Goal: Find specific page/section: Find specific page/section

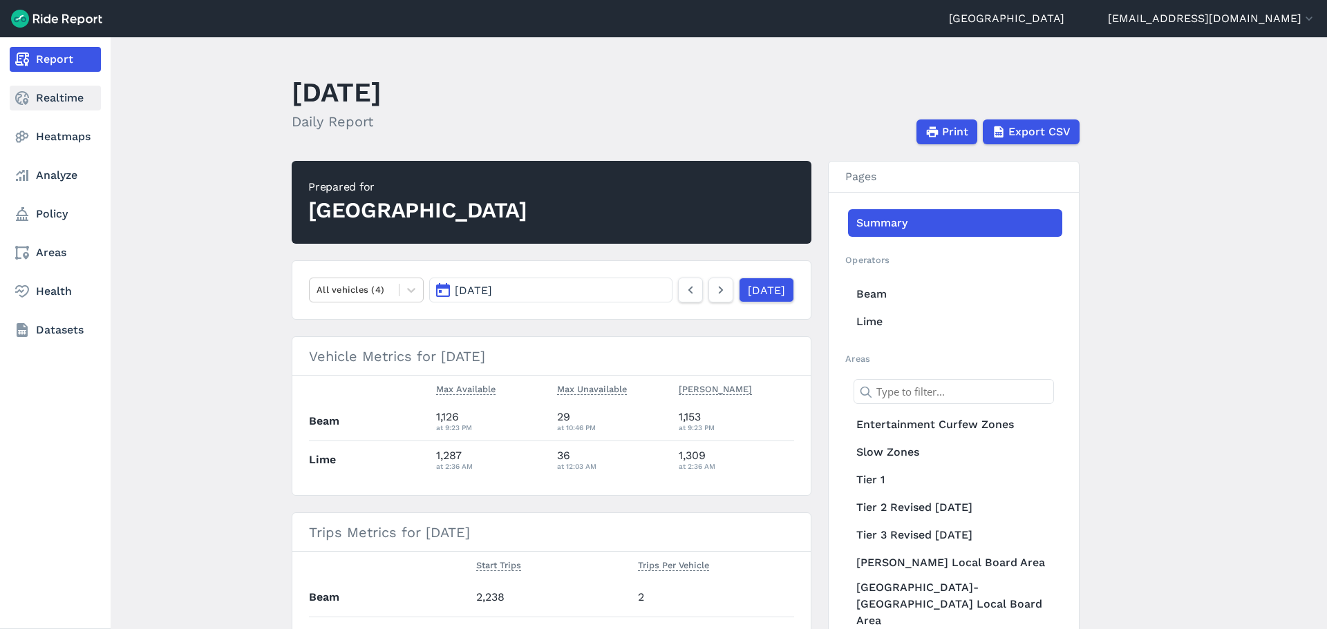
click at [26, 102] on use at bounding box center [22, 98] width 14 height 14
click at [29, 106] on icon at bounding box center [22, 98] width 17 height 17
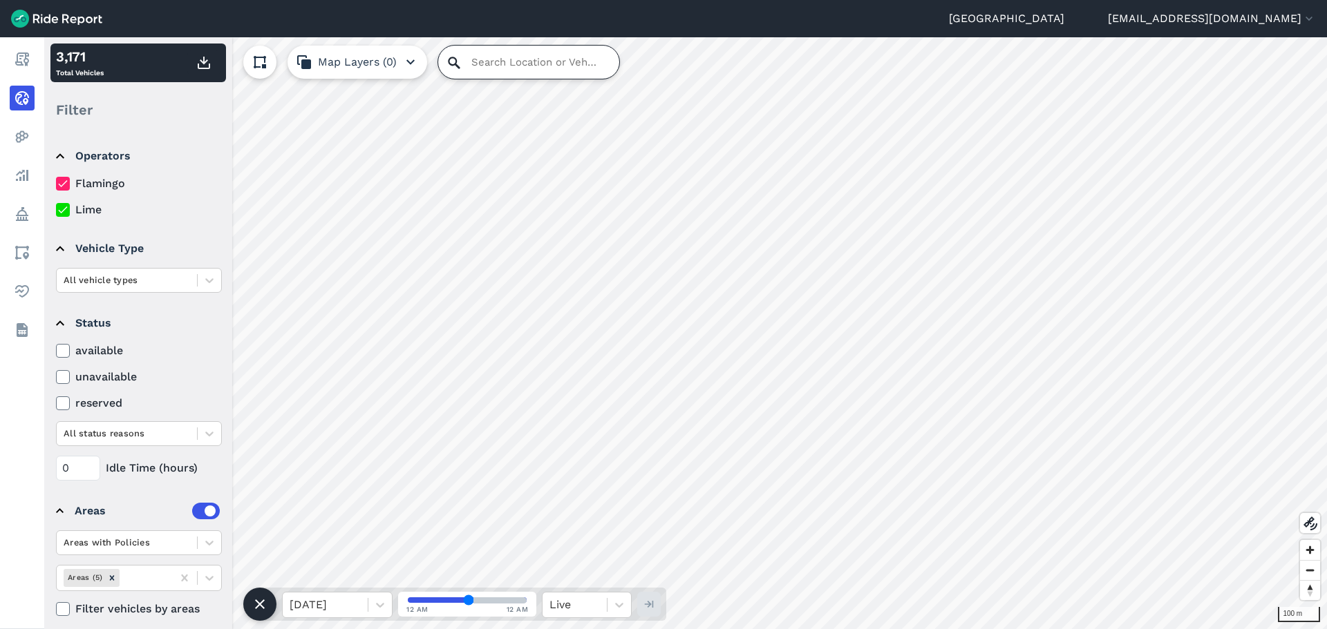
click at [473, 63] on input "Search Location or Vehicles" at bounding box center [528, 62] width 181 height 33
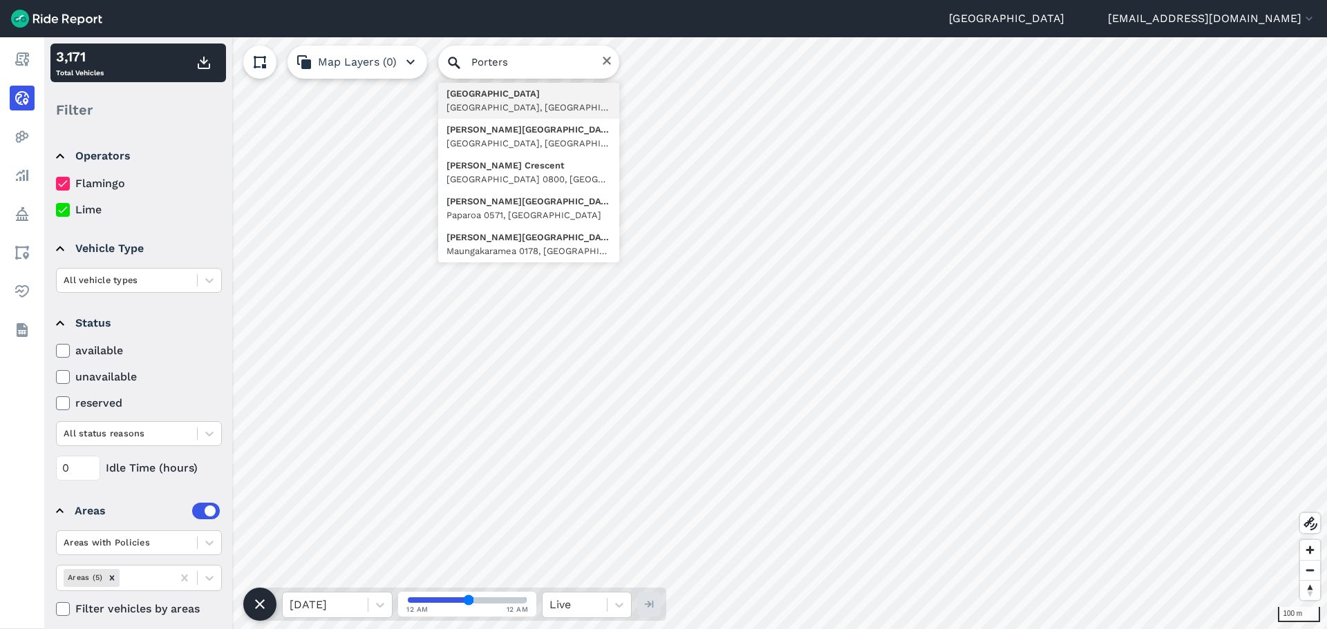
type input "[STREET_ADDRESS]"
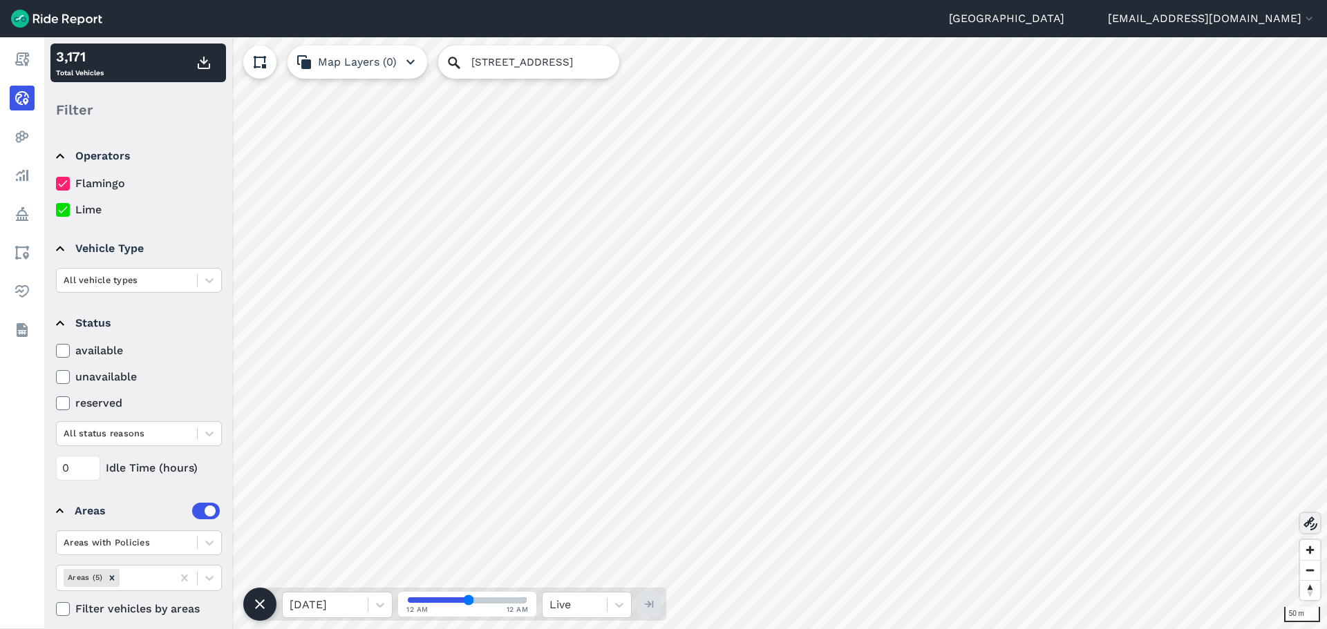
click at [1316, 526] on use at bounding box center [1310, 524] width 14 height 14
